Goal: Transaction & Acquisition: Register for event/course

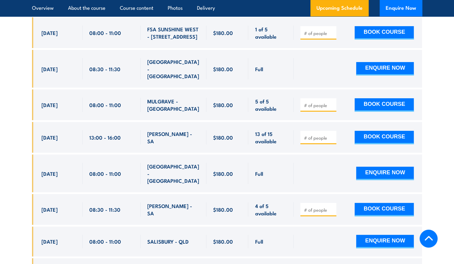
scroll to position [1491, 0]
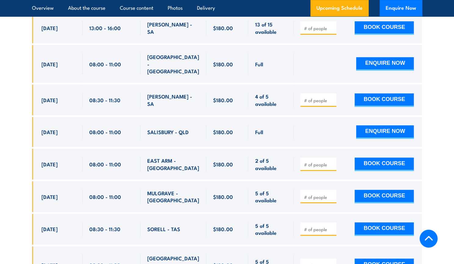
click at [323, 255] on div "BOOK COURSE" at bounding box center [356, 265] width 113 height 21
click at [319, 263] on input "number" at bounding box center [318, 266] width 30 height 6
type input "1"
click at [360, 259] on button "BOOK COURSE" at bounding box center [383, 265] width 59 height 13
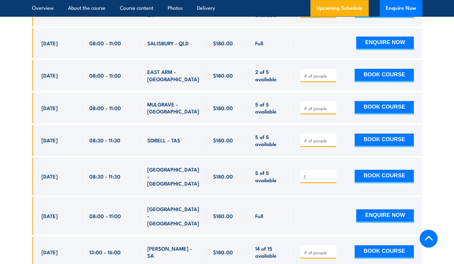
scroll to position [1580, 0]
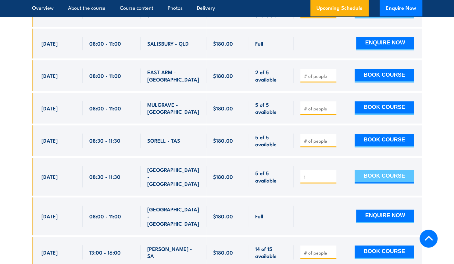
click at [397, 170] on button "BOOK COURSE" at bounding box center [383, 176] width 59 height 13
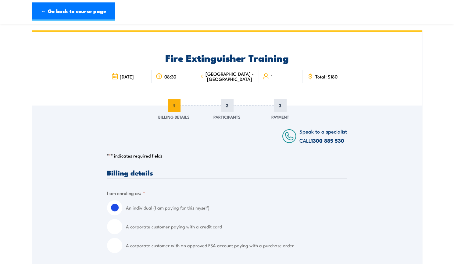
scroll to position [73, 0]
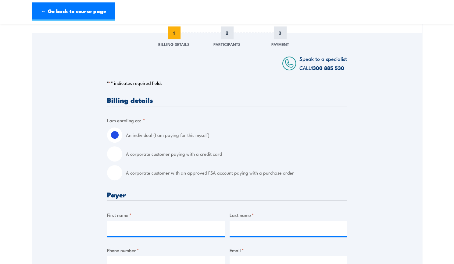
click at [123, 176] on div "A corporate customer with an approved FSA account paying with a purchase order" at bounding box center [227, 172] width 240 height 15
click at [119, 175] on input "A corporate customer with an approved FSA account paying with a purchase order" at bounding box center [114, 172] width 15 height 15
radio input "true"
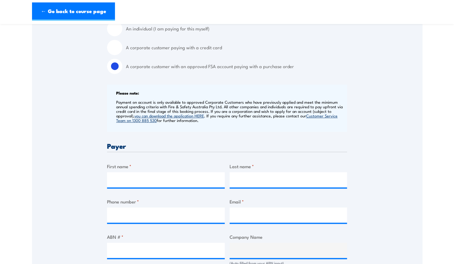
scroll to position [185, 0]
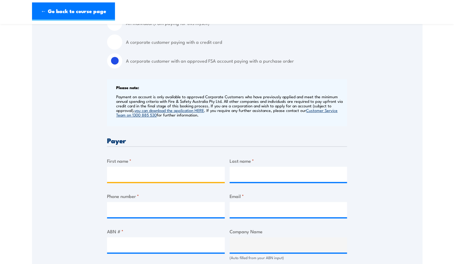
click at [163, 176] on input "First name *" at bounding box center [166, 174] width 118 height 15
type input "declan"
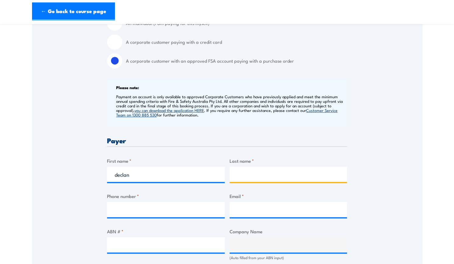
click at [253, 168] on input "Last name *" at bounding box center [288, 174] width 118 height 15
type input "Sylvester"
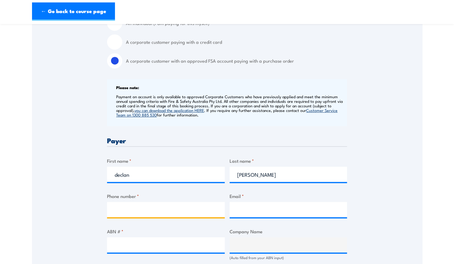
click at [215, 212] on input "Phone number *" at bounding box center [166, 209] width 118 height 15
type input "0431848651"
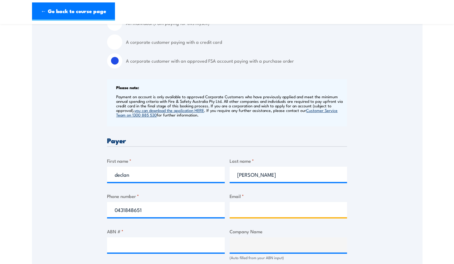
click at [243, 212] on input "Email *" at bounding box center [288, 209] width 118 height 15
type input "Accounts@grilld.com.au"
click at [201, 236] on div "ABN # *" at bounding box center [166, 244] width 118 height 33
click at [194, 253] on div at bounding box center [166, 245] width 118 height 15
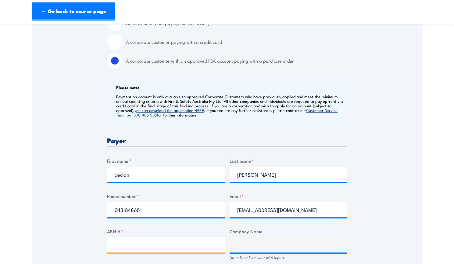
click at [191, 243] on input "ABN # *" at bounding box center [166, 245] width 118 height 15
paste input "17 106 297 394"
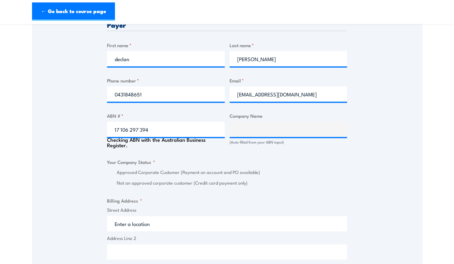
scroll to position [301, 0]
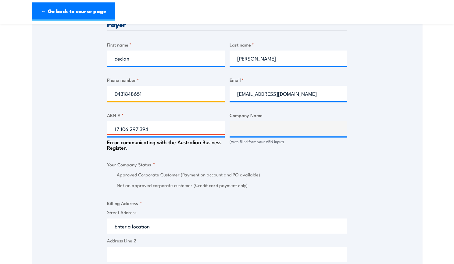
click at [191, 89] on input "0431848651" at bounding box center [166, 93] width 118 height 15
click at [159, 128] on input "17 106 297 394" at bounding box center [166, 128] width 118 height 15
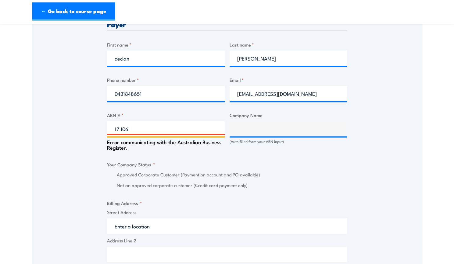
click at [159, 128] on input "17 106" at bounding box center [166, 128] width 118 height 15
type input "1"
paste input "17 106 297 3942"
click at [215, 150] on div "Error communicating with the Australian Business Register." at bounding box center [166, 143] width 118 height 14
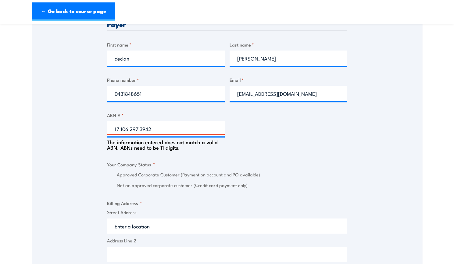
click at [203, 166] on fieldset "Your Company Status * Approved Corporate Customer (Payment on account and PO av…" at bounding box center [227, 175] width 240 height 28
click at [203, 130] on input "17 106 297 3942" at bounding box center [166, 128] width 118 height 15
type input "17 106 297 394"
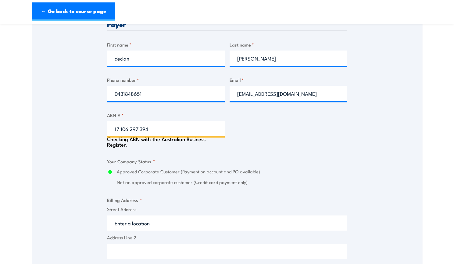
type input "GRILL'D PTY LTD"
radio input "true"
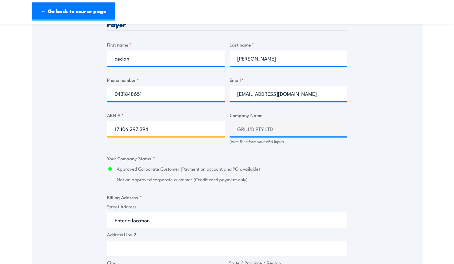
type input "17 106 297 394"
click at [227, 157] on div "Billing details I am enroling as: * An individual (I am paying for this myself)…" at bounding box center [227, 171] width 240 height 606
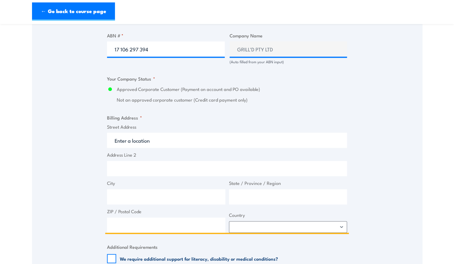
click at [200, 143] on input "Street Address" at bounding box center [227, 140] width 240 height 15
paste input "Level 1&2 South Building 8 658 Church St"
type input "Level 1&2 South Building 8 658 Church St"
click at [148, 194] on input "City" at bounding box center [166, 197] width 118 height 15
type input "r"
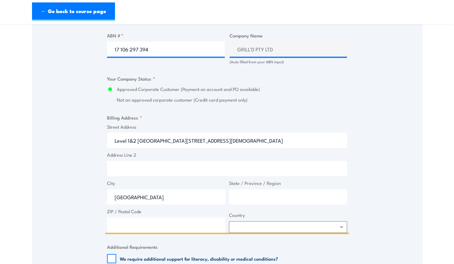
type input "Richmond"
click at [236, 194] on input "State / Province / Region" at bounding box center [288, 197] width 118 height 15
type input "Victoria"
click at [185, 223] on input "ZIP / Postal Code" at bounding box center [166, 225] width 118 height 15
type input "3121"
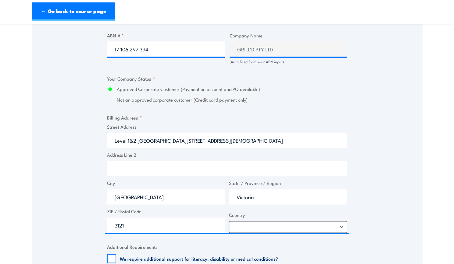
click at [256, 220] on span "Country Afghanistan Albania Algeria American Samoa Andorra Angola Anguilla Anta…" at bounding box center [288, 222] width 122 height 21
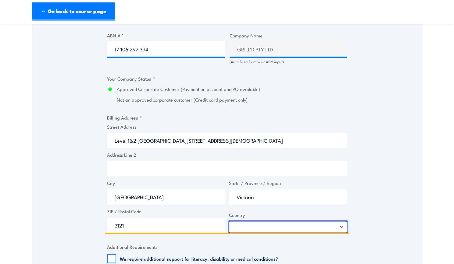
click at [255, 225] on select "Afghanistan Albania Algeria American Samoa Andorra Angola Anguilla Antarctica A…" at bounding box center [288, 227] width 118 height 12
select select "Australia"
click at [229, 221] on select "Afghanistan Albania Algeria American Samoa Andorra Angola Anguilla Antarctica A…" at bounding box center [288, 227] width 118 height 12
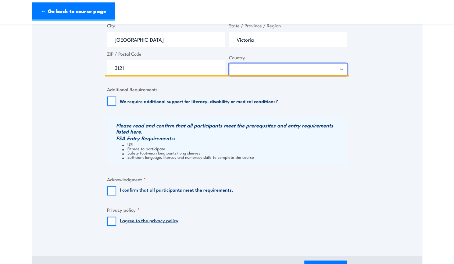
scroll to position [540, 0]
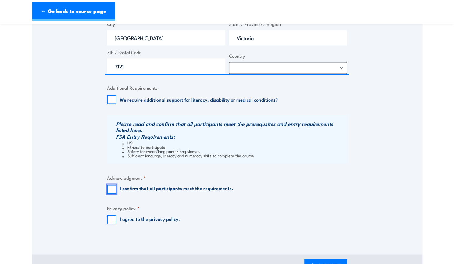
click at [112, 192] on input "I confirm that all participants meet the requirements." at bounding box center [111, 189] width 9 height 9
checkbox input "true"
click at [108, 223] on input "I agree to the privacy policy ." at bounding box center [111, 219] width 9 height 9
checkbox input "true"
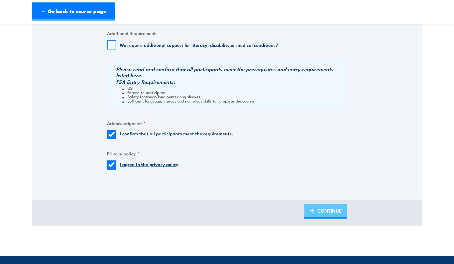
click at [315, 208] on link "CONTINUE" at bounding box center [325, 211] width 43 height 14
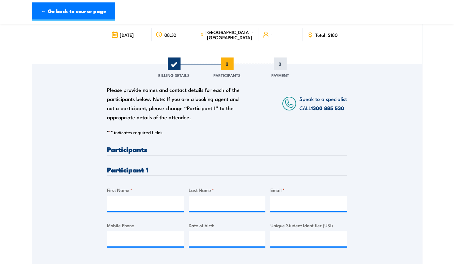
scroll to position [42, 0]
click at [168, 208] on input "First Name *" at bounding box center [145, 203] width 77 height 15
type input "Declan"
click at [217, 211] on div at bounding box center [227, 203] width 77 height 15
click at [216, 208] on input "Last Name *" at bounding box center [227, 203] width 77 height 15
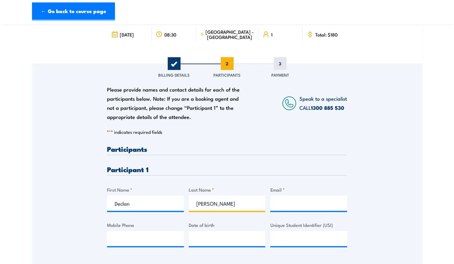
type input "Sylvester"
click at [275, 204] on input "Email *" at bounding box center [308, 203] width 77 height 15
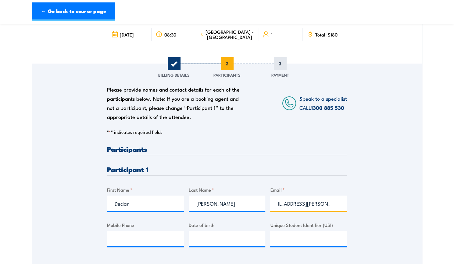
scroll to position [0, 16]
type input "Declan.d.sylvester@gmail.com"
click at [154, 243] on input "Mobile Phone" at bounding box center [145, 238] width 77 height 15
type input "0431848651"
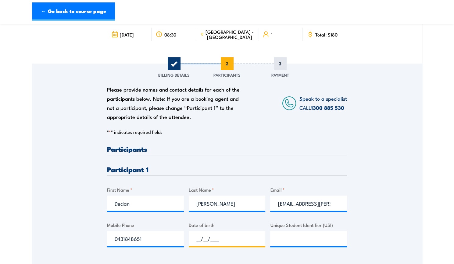
click at [206, 232] on input "__/__/____" at bounding box center [227, 238] width 77 height 15
type input "21/01/2003"
click at [282, 241] on input "Unique Student Identifier (USI)" at bounding box center [308, 238] width 77 height 15
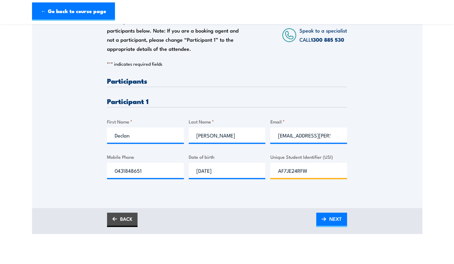
scroll to position [115, 0]
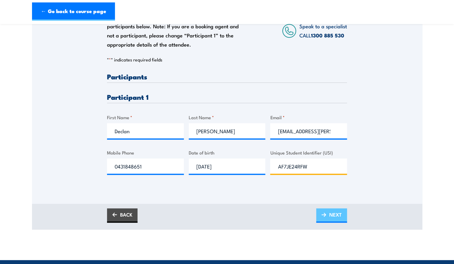
type input "AF7JE24RFW"
click at [328, 217] on link "NEXT" at bounding box center [331, 216] width 31 height 14
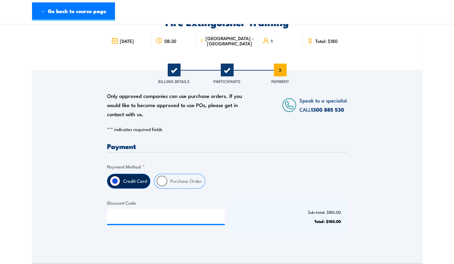
scroll to position [92, 0]
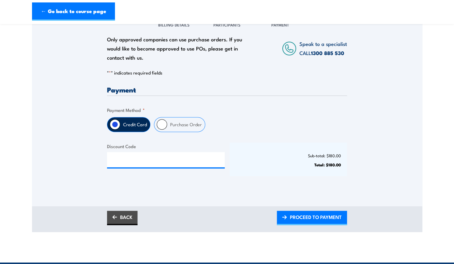
click at [161, 126] on input "Purchase Order" at bounding box center [162, 124] width 10 height 10
radio input "true"
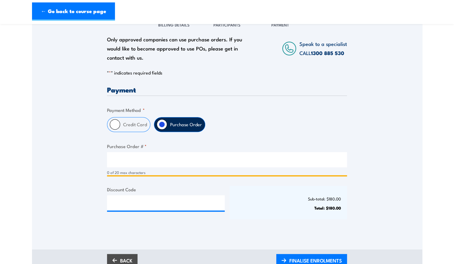
click at [269, 164] on input "Purchase Order # *" at bounding box center [227, 159] width 240 height 15
type input "Declan Sylvester"
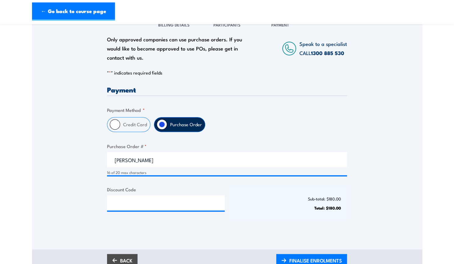
click at [263, 186] on div "Payment Only approved companies can use purchase orders. If you would like to b…" at bounding box center [227, 158] width 240 height 144
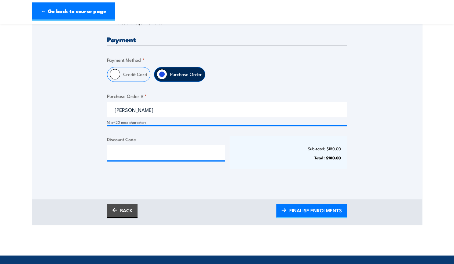
click at [297, 211] on span "FINALISE ENROLMENTS" at bounding box center [315, 211] width 52 height 16
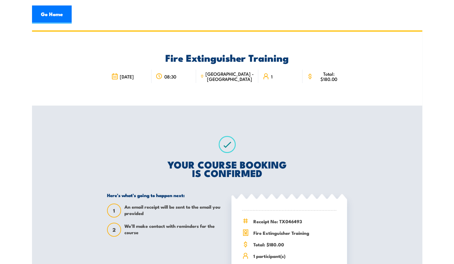
click at [382, 17] on div "Go Home" at bounding box center [227, 14] width 390 height 18
